Goal: Find specific page/section: Find specific page/section

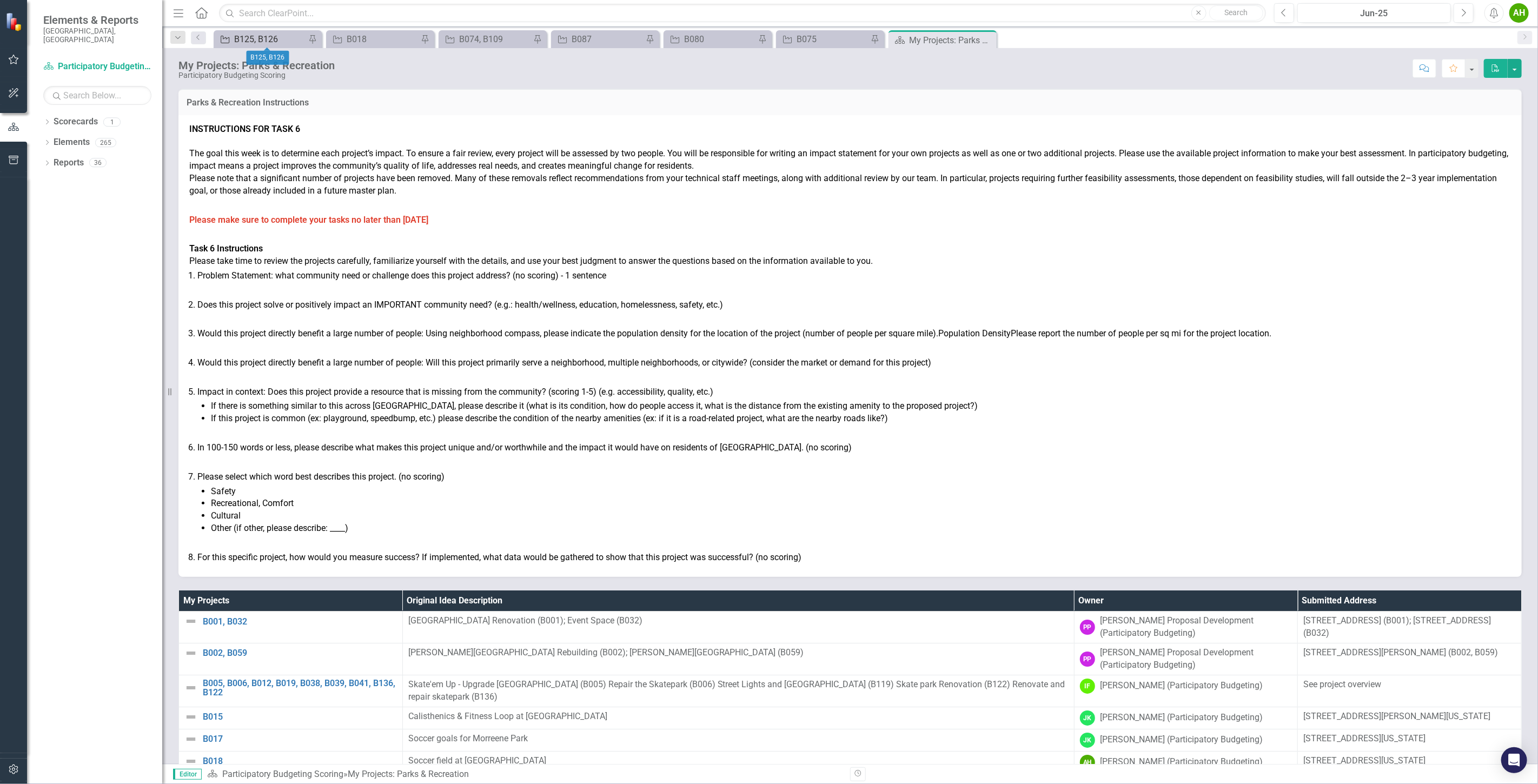
click at [265, 46] on div "B125, B126" at bounding box center [270, 40] width 72 height 14
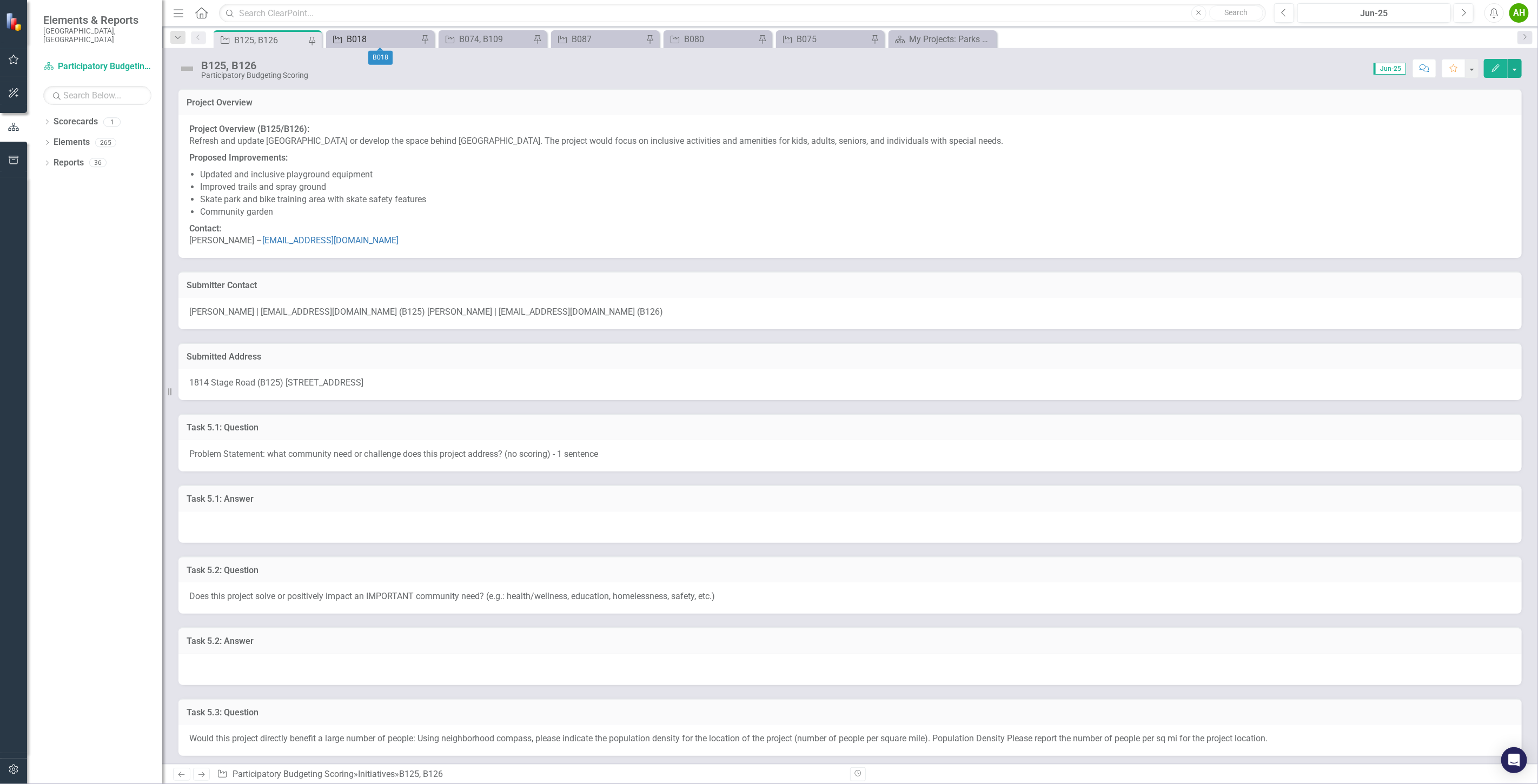
click at [366, 40] on div "B018" at bounding box center [382, 40] width 72 height 14
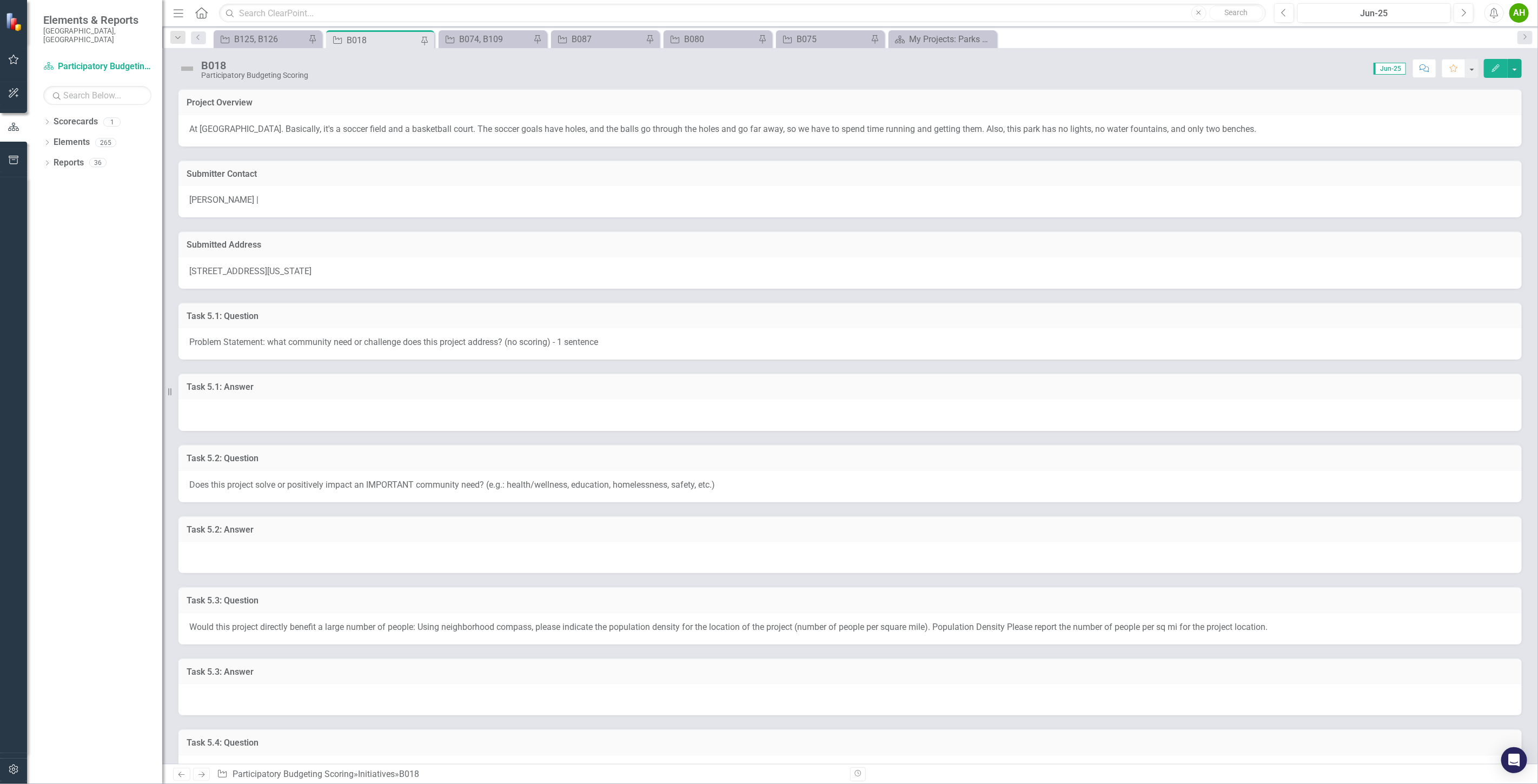
drag, startPoint x: 199, startPoint y: 128, endPoint x: 287, endPoint y: 130, distance: 88.0
click at [287, 130] on p "At [GEOGRAPHIC_DATA]. Basically, it's a soccer field and a basketball court. Th…" at bounding box center [850, 129] width 1322 height 12
click at [480, 69] on div "Score: 0.00 Jun-25 Completed Comment Favorite Edit" at bounding box center [918, 68] width 1208 height 18
click at [462, 44] on div "B074, B109" at bounding box center [495, 40] width 72 height 14
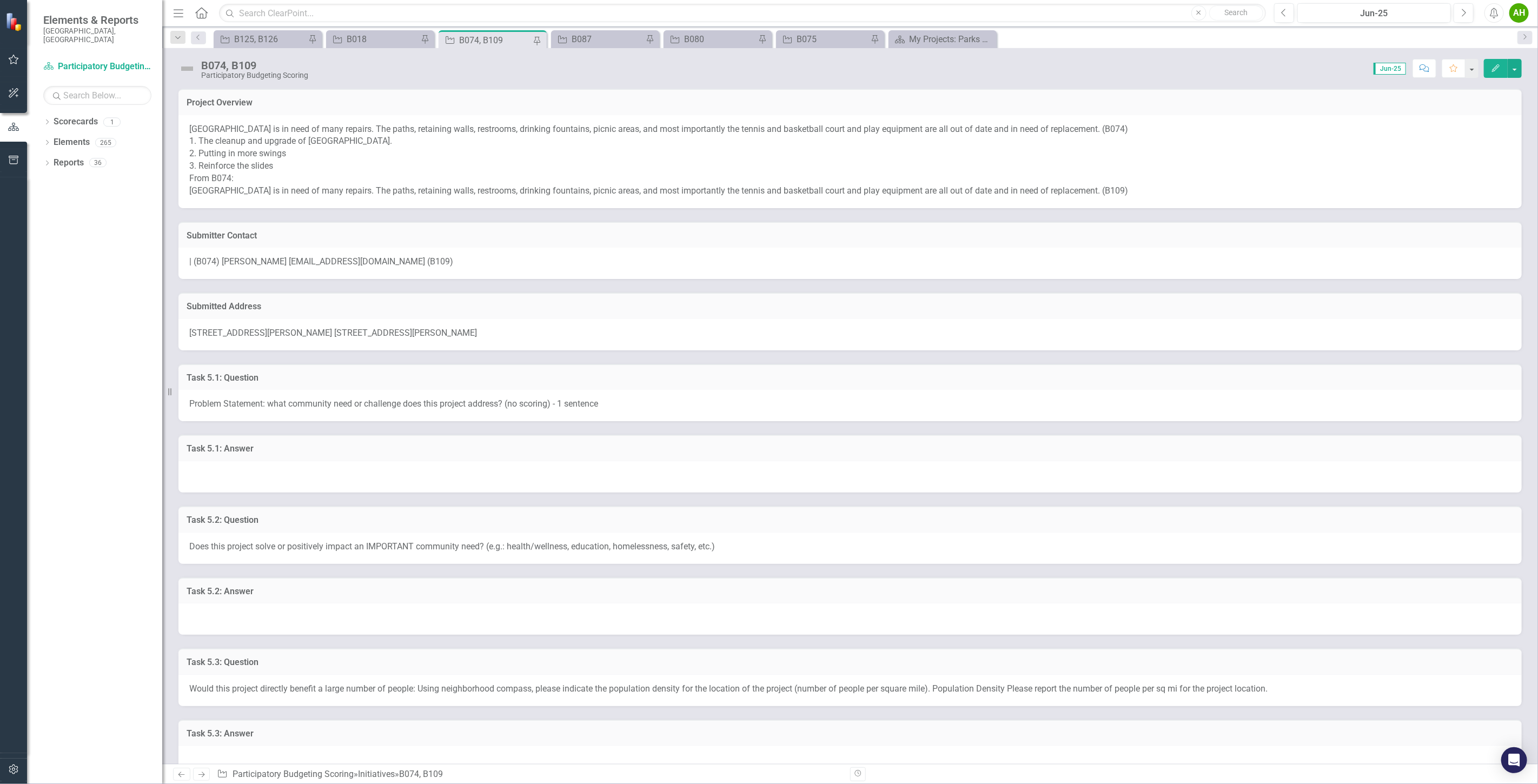
drag, startPoint x: 446, startPoint y: 98, endPoint x: 506, endPoint y: 25, distance: 94.5
click at [598, 51] on div "B074, B109 Participatory Budgeting Scoring Score: 0.00 Jun-25 Completed Comment…" at bounding box center [850, 64] width 1376 height 33
click at [598, 44] on div "B087" at bounding box center [607, 40] width 72 height 14
